Goal: Task Accomplishment & Management: Use online tool/utility

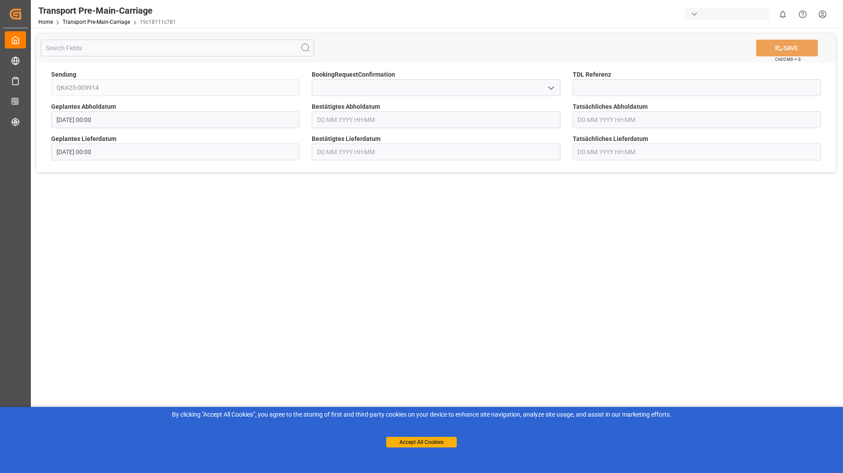
click at [405, 118] on input "text" at bounding box center [436, 120] width 248 height 17
click at [380, 173] on div "4" at bounding box center [374, 173] width 11 height 11
type input "[DATE] 00:00"
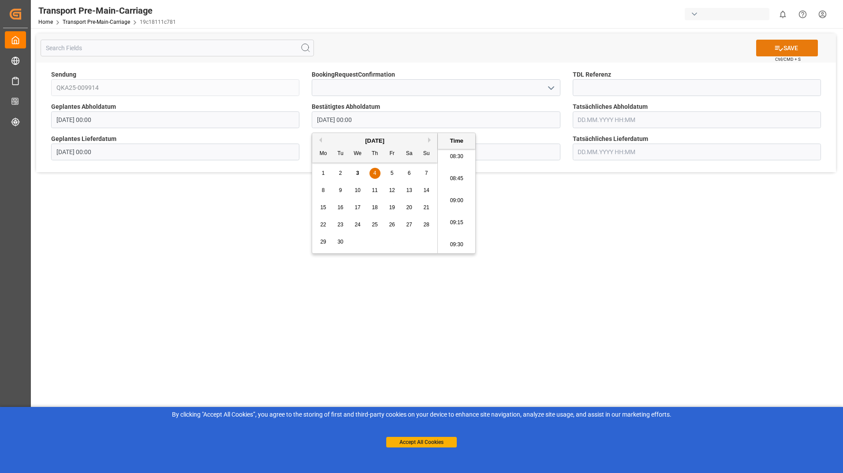
click at [797, 48] on button "SAVE" at bounding box center [787, 48] width 62 height 17
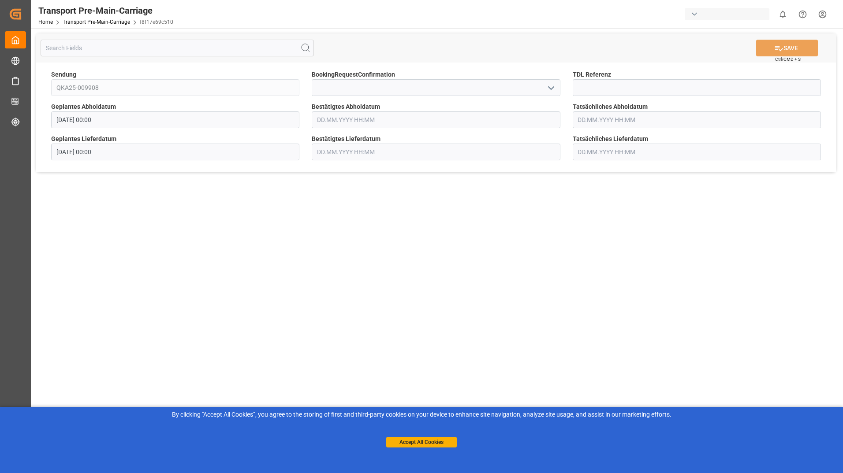
click at [435, 115] on input "text" at bounding box center [436, 120] width 248 height 17
click at [320, 191] on div "8" at bounding box center [323, 191] width 11 height 11
type input "08.09.2025 00:00"
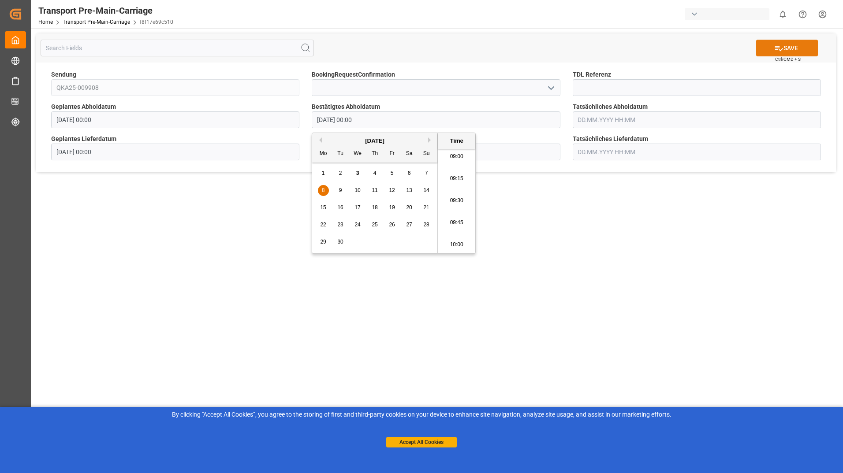
click at [795, 45] on button "SAVE" at bounding box center [787, 48] width 62 height 17
